Goal: Task Accomplishment & Management: Use online tool/utility

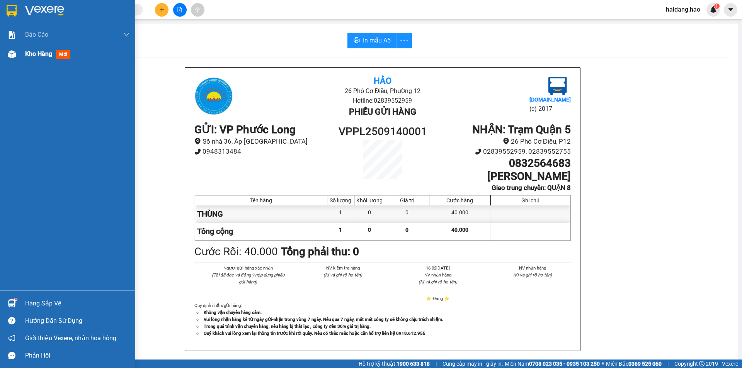
click at [16, 61] on div "Kho hàng mới" at bounding box center [67, 53] width 135 height 19
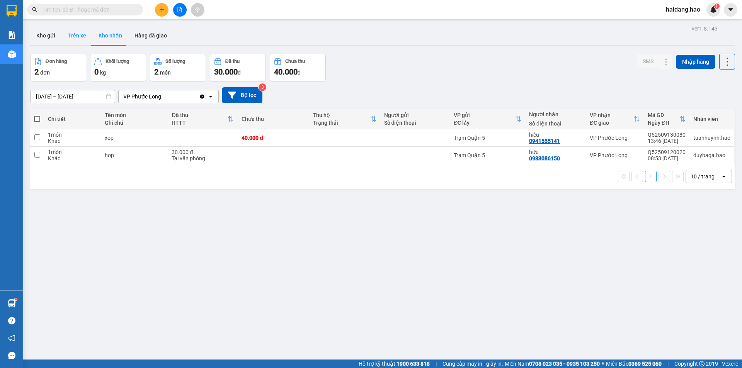
click at [74, 42] on button "Trên xe" at bounding box center [76, 35] width 31 height 19
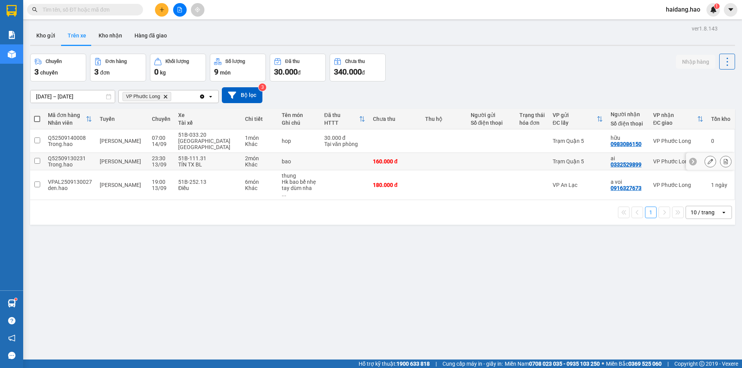
click at [452, 153] on td at bounding box center [444, 161] width 46 height 17
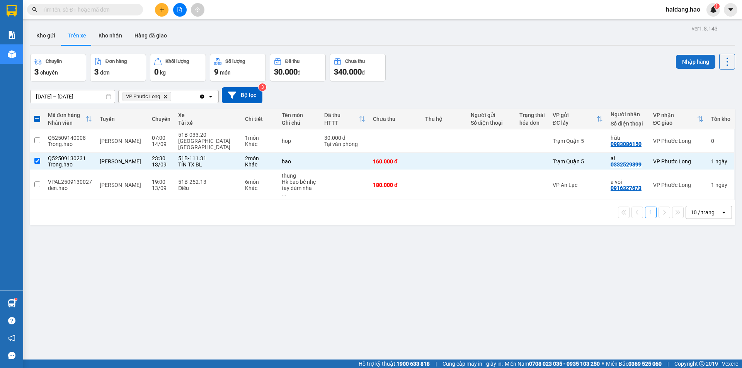
click at [698, 62] on button "Nhập hàng" at bounding box center [695, 62] width 39 height 14
checkbox input "false"
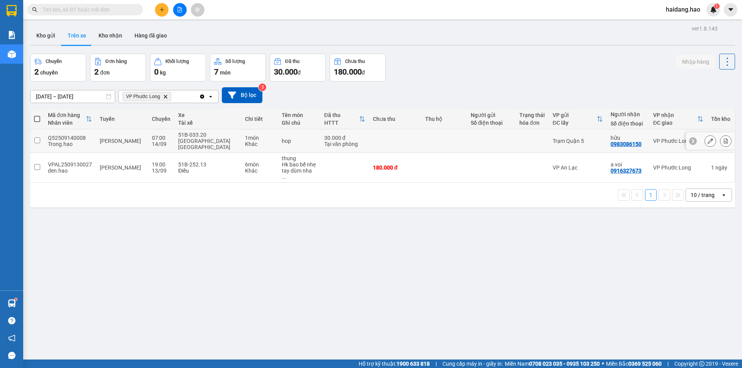
click at [524, 145] on td at bounding box center [531, 141] width 33 height 24
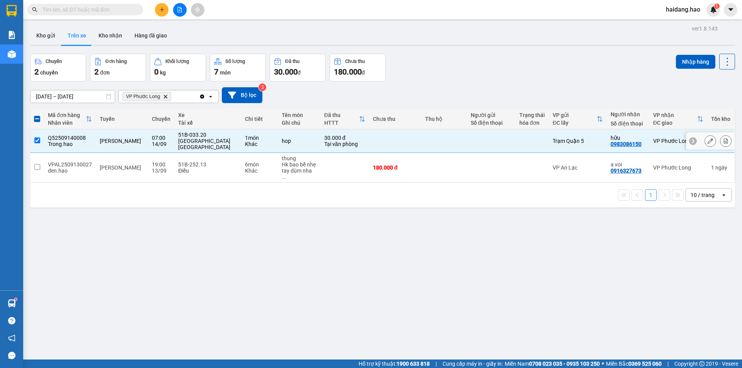
click at [530, 143] on td at bounding box center [531, 141] width 33 height 24
checkbox input "false"
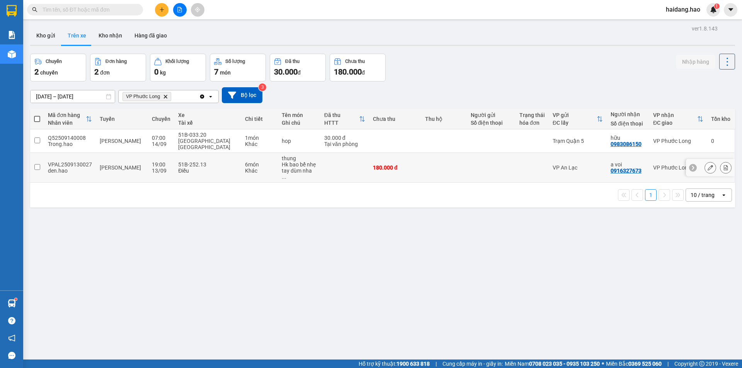
click at [519, 165] on div at bounding box center [531, 168] width 25 height 6
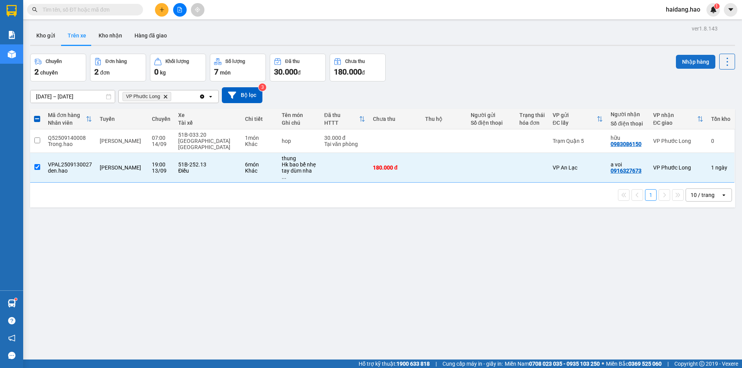
click at [684, 66] on button "Nhập hàng" at bounding box center [695, 62] width 39 height 14
checkbox input "false"
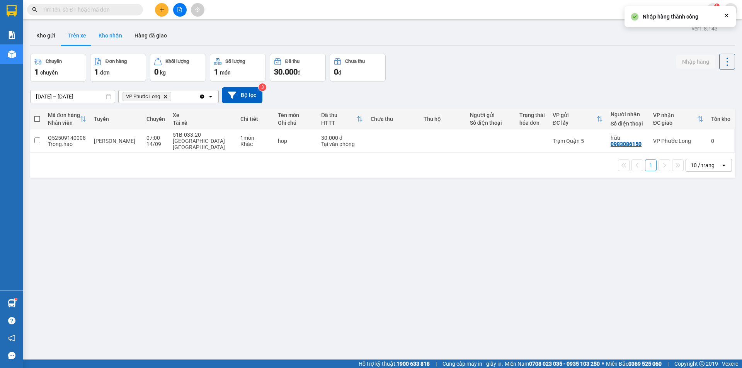
click at [106, 34] on button "Kho nhận" at bounding box center [110, 35] width 36 height 19
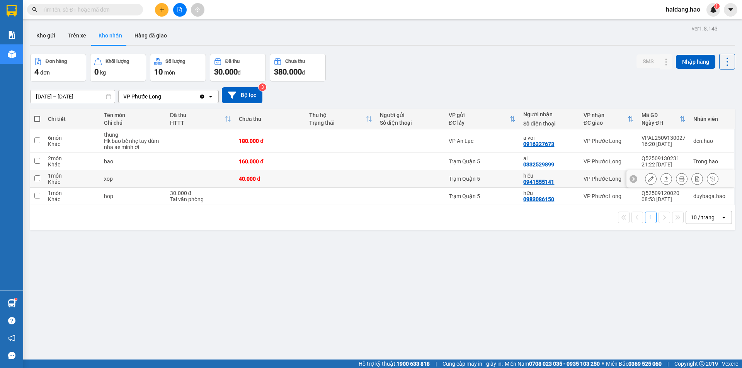
click at [661, 176] on button at bounding box center [666, 179] width 11 height 14
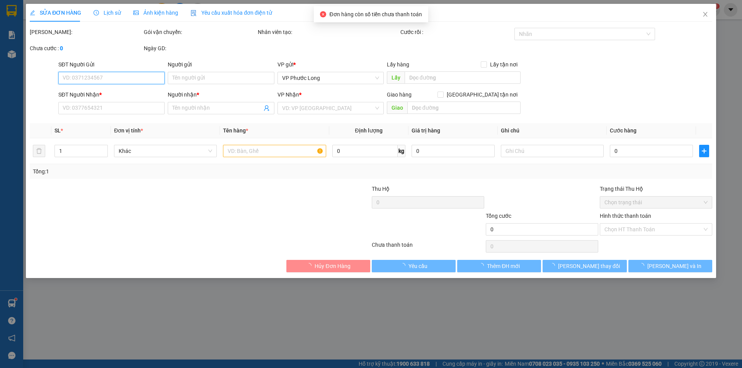
type input "0941555141"
type input "hiếu"
type input "40.000"
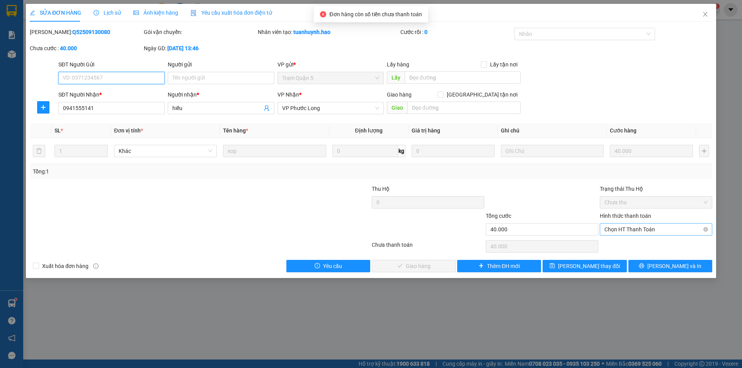
click at [623, 234] on span "Chọn HT Thanh Toán" at bounding box center [655, 230] width 103 height 12
click at [623, 242] on div "Tại văn phòng" at bounding box center [655, 245] width 103 height 8
type input "0"
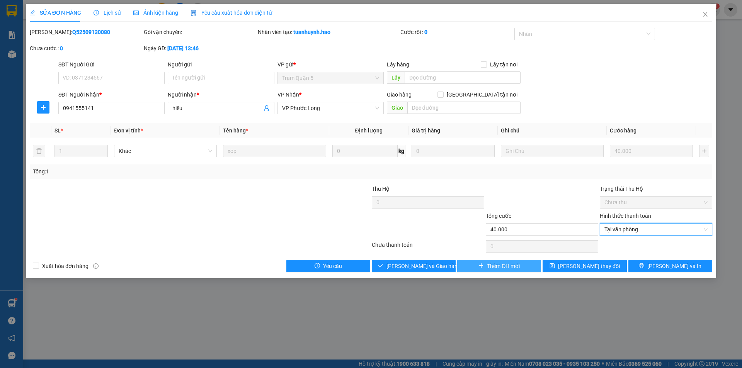
click at [477, 268] on button "Thêm ĐH mới" at bounding box center [499, 266] width 84 height 12
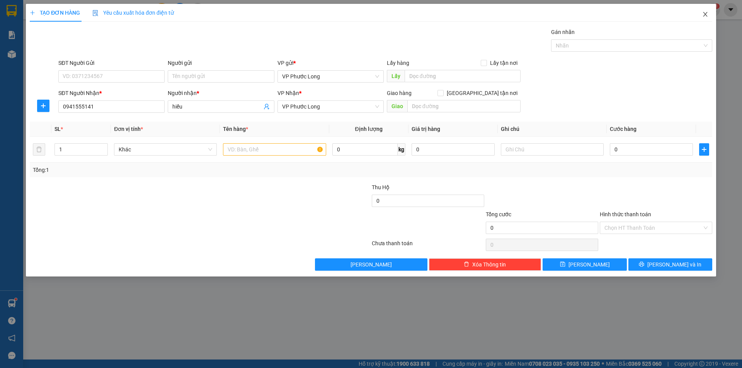
click at [705, 17] on icon "close" at bounding box center [705, 14] width 6 height 6
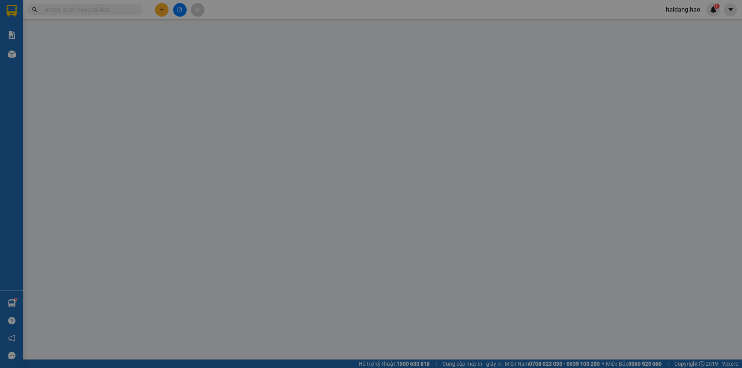
type input "0941555141"
type input "hiếu"
type input "40.000"
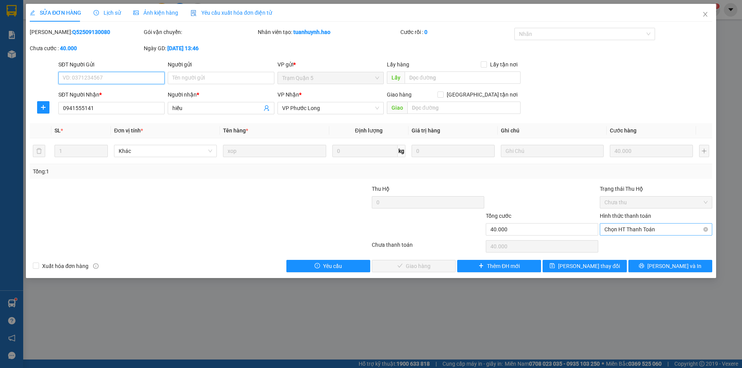
click at [655, 226] on span "Chọn HT Thanh Toán" at bounding box center [655, 230] width 103 height 12
click at [648, 245] on div "Tại văn phòng" at bounding box center [655, 245] width 103 height 8
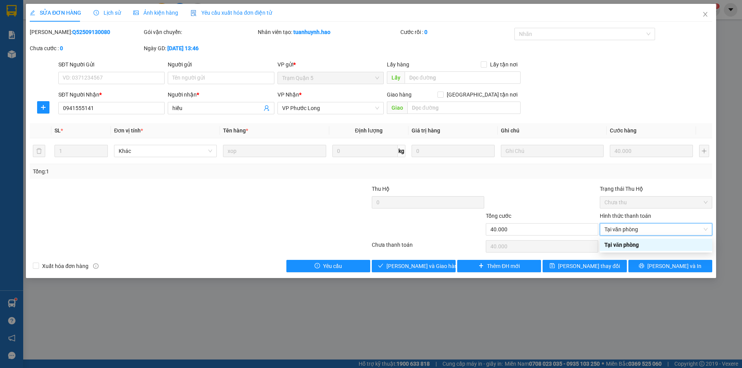
type input "0"
click at [427, 270] on button "[PERSON_NAME] và Giao hàng" at bounding box center [414, 266] width 84 height 12
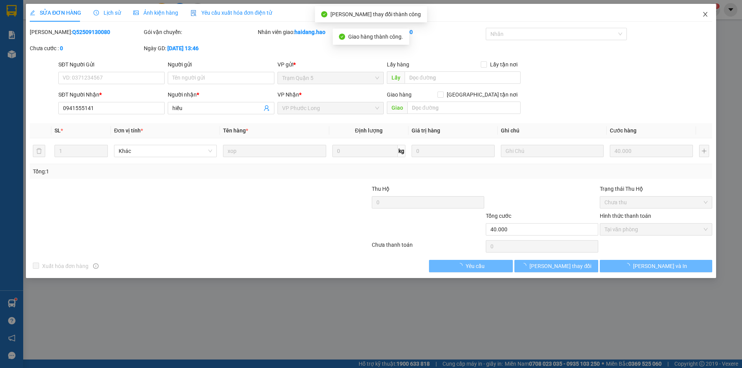
click at [709, 12] on span "Close" at bounding box center [705, 15] width 22 height 22
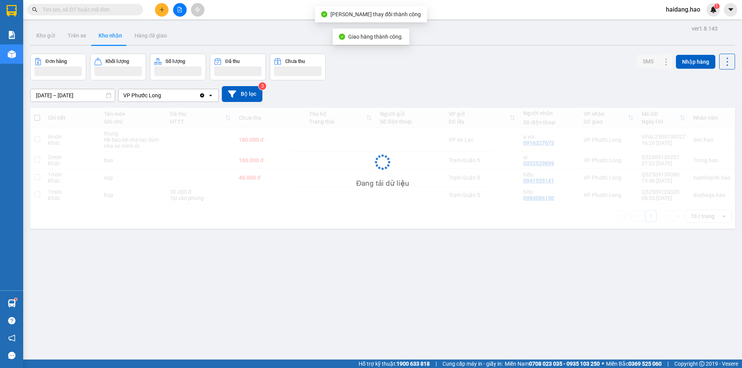
click at [704, 18] on div "Kết quả tìm kiếm ( 0 ) Bộ lọc No Data haidang.hao 1" at bounding box center [371, 9] width 742 height 19
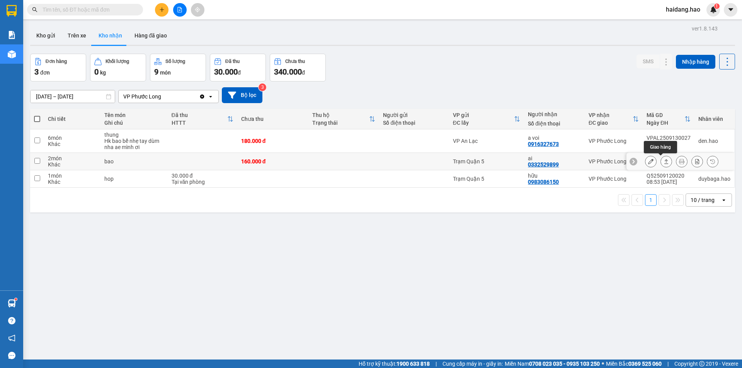
click at [661, 165] on button at bounding box center [666, 162] width 11 height 14
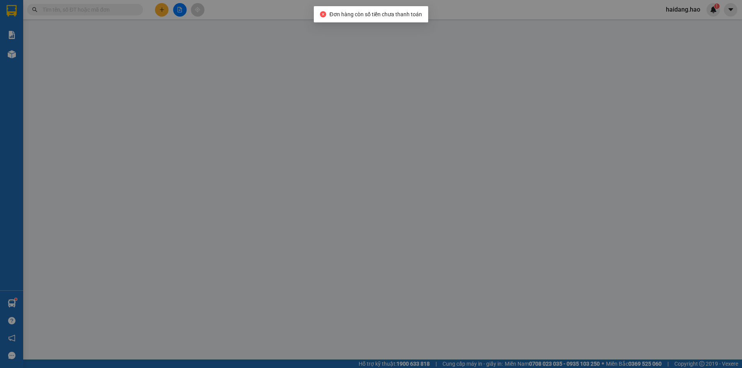
type input "0332529899"
type input "ai"
type input "160.000"
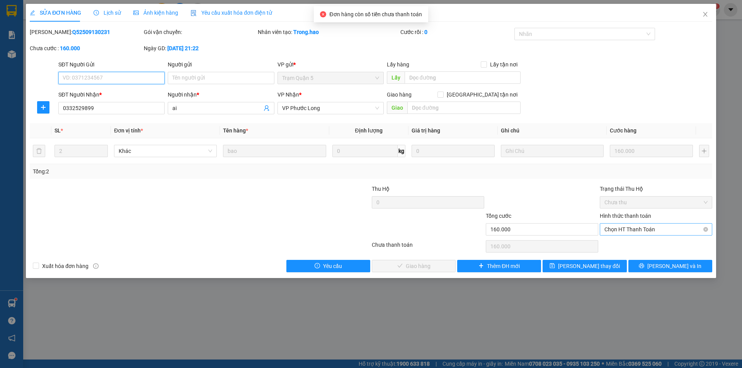
click at [634, 229] on span "Chọn HT Thanh Toán" at bounding box center [655, 230] width 103 height 12
click at [635, 247] on div "Tại văn phòng" at bounding box center [655, 245] width 103 height 8
type input "0"
click at [432, 269] on span "[PERSON_NAME] và Giao hàng" at bounding box center [423, 266] width 74 height 8
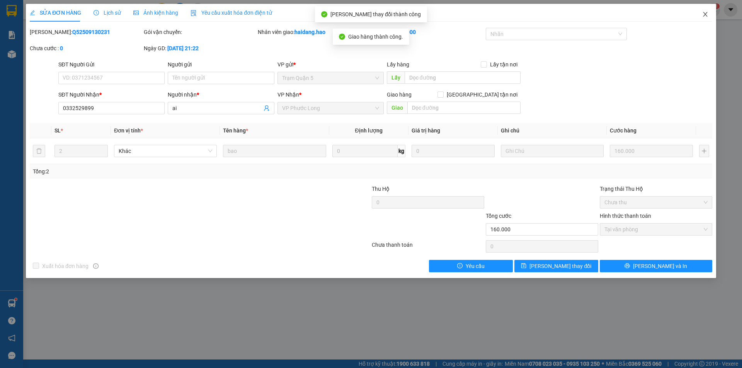
click at [703, 14] on icon "close" at bounding box center [705, 14] width 6 height 6
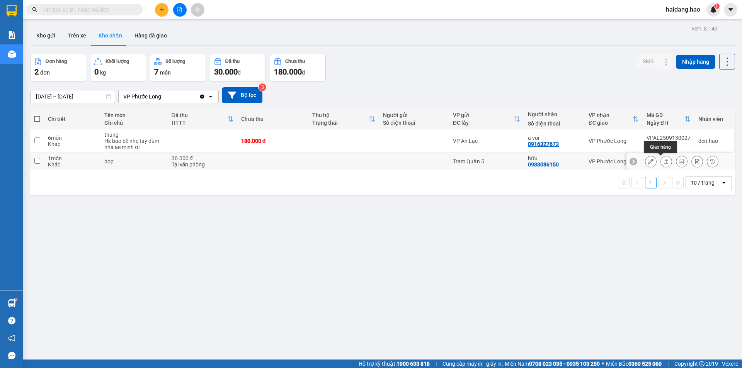
click at [663, 161] on icon at bounding box center [665, 161] width 5 height 5
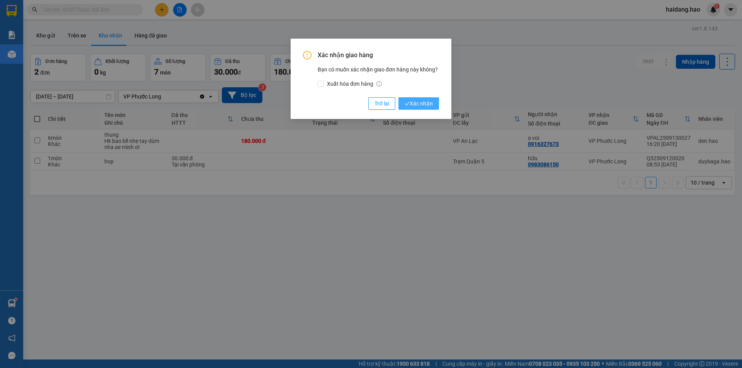
click at [420, 106] on span "Xác nhận" at bounding box center [418, 103] width 28 height 8
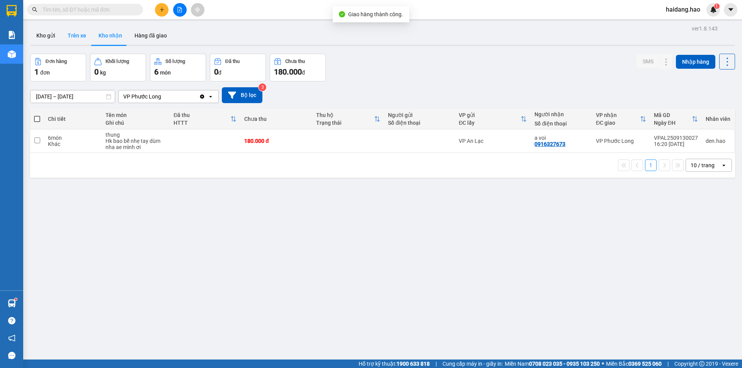
click at [80, 35] on button "Trên xe" at bounding box center [76, 35] width 31 height 19
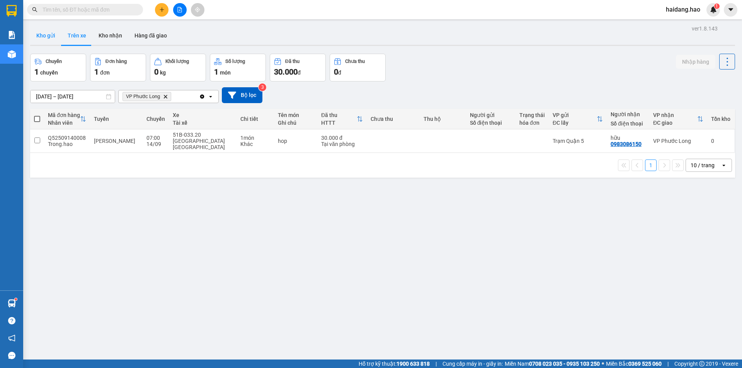
drag, startPoint x: 49, startPoint y: 37, endPoint x: 99, endPoint y: 37, distance: 50.2
click at [52, 37] on button "Kho gửi" at bounding box center [45, 35] width 31 height 19
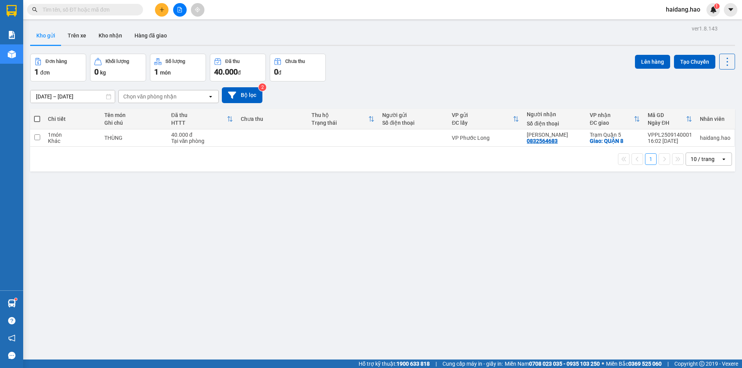
click at [36, 119] on span at bounding box center [37, 119] width 6 height 6
click at [37, 115] on input "checkbox" at bounding box center [37, 115] width 0 height 0
checkbox input "true"
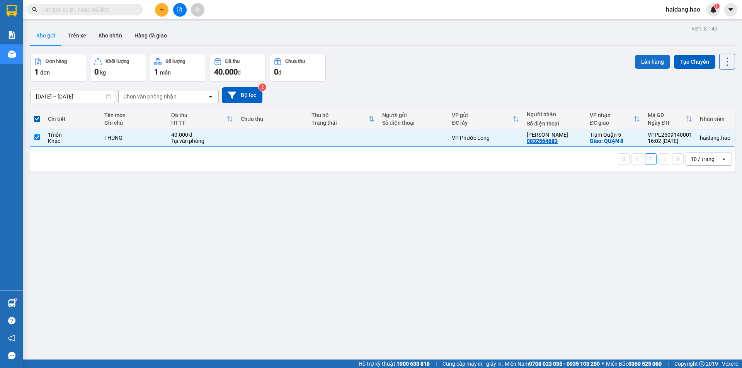
click at [655, 58] on button "Lên hàng" at bounding box center [652, 62] width 35 height 14
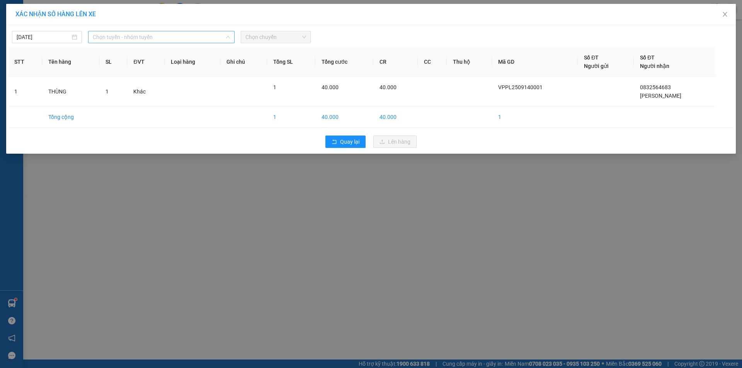
click at [144, 38] on span "Chọn tuyến - nhóm tuyến" at bounding box center [161, 37] width 137 height 12
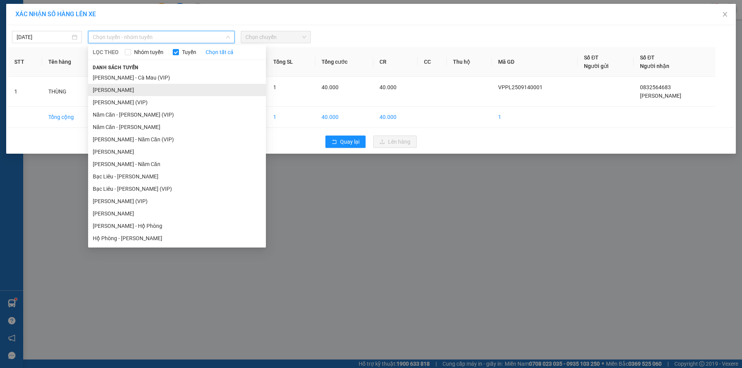
click at [167, 91] on li "[PERSON_NAME]" at bounding box center [177, 90] width 178 height 12
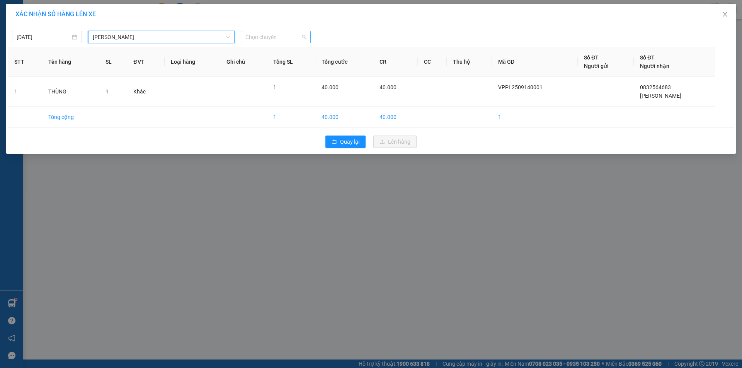
click at [278, 39] on span "Chọn chuyến" at bounding box center [275, 37] width 61 height 12
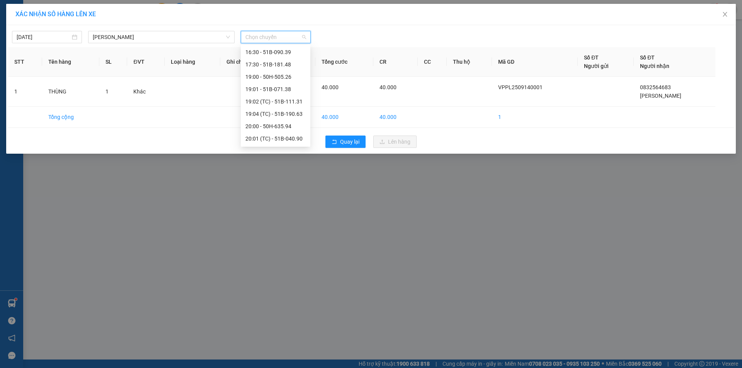
scroll to position [155, 0]
click at [293, 107] on div "22:00 - 50H-636.44" at bounding box center [275, 108] width 60 height 8
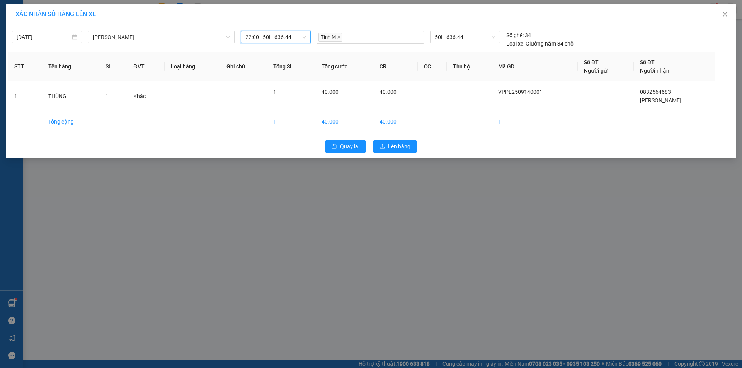
click at [402, 138] on div "Quay lại Lên hàng" at bounding box center [371, 146] width 726 height 20
click at [404, 145] on span "Lên hàng" at bounding box center [399, 146] width 22 height 8
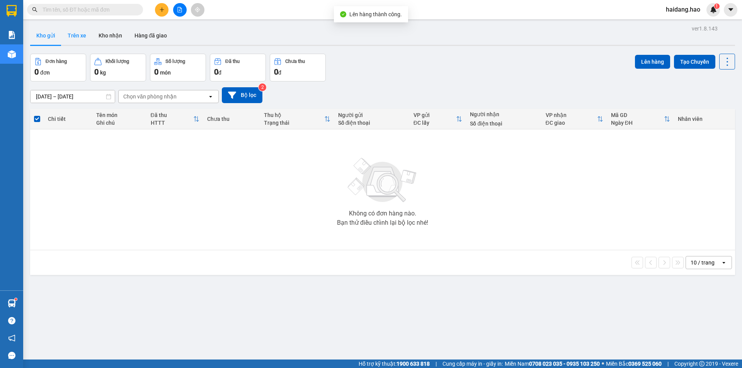
click at [81, 35] on button "Trên xe" at bounding box center [76, 35] width 31 height 19
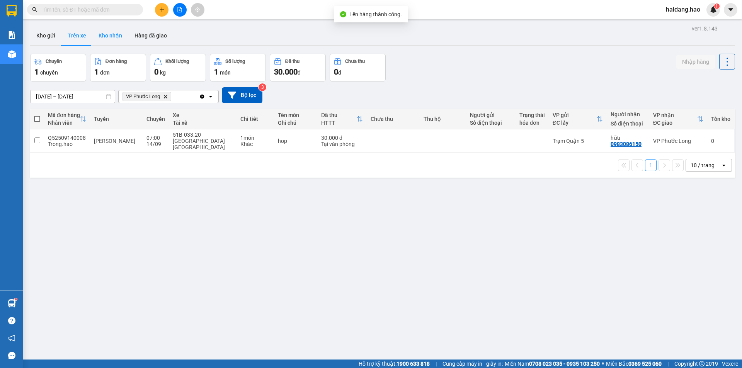
click at [111, 34] on button "Kho nhận" at bounding box center [110, 35] width 36 height 19
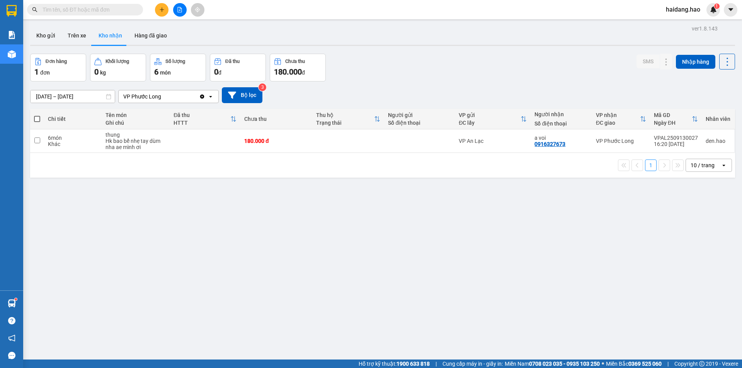
click at [362, 46] on div "Kho gửi Trên xe Kho nhận Hàng đã giao" at bounding box center [382, 36] width 705 height 20
